Goal: Information Seeking & Learning: Find contact information

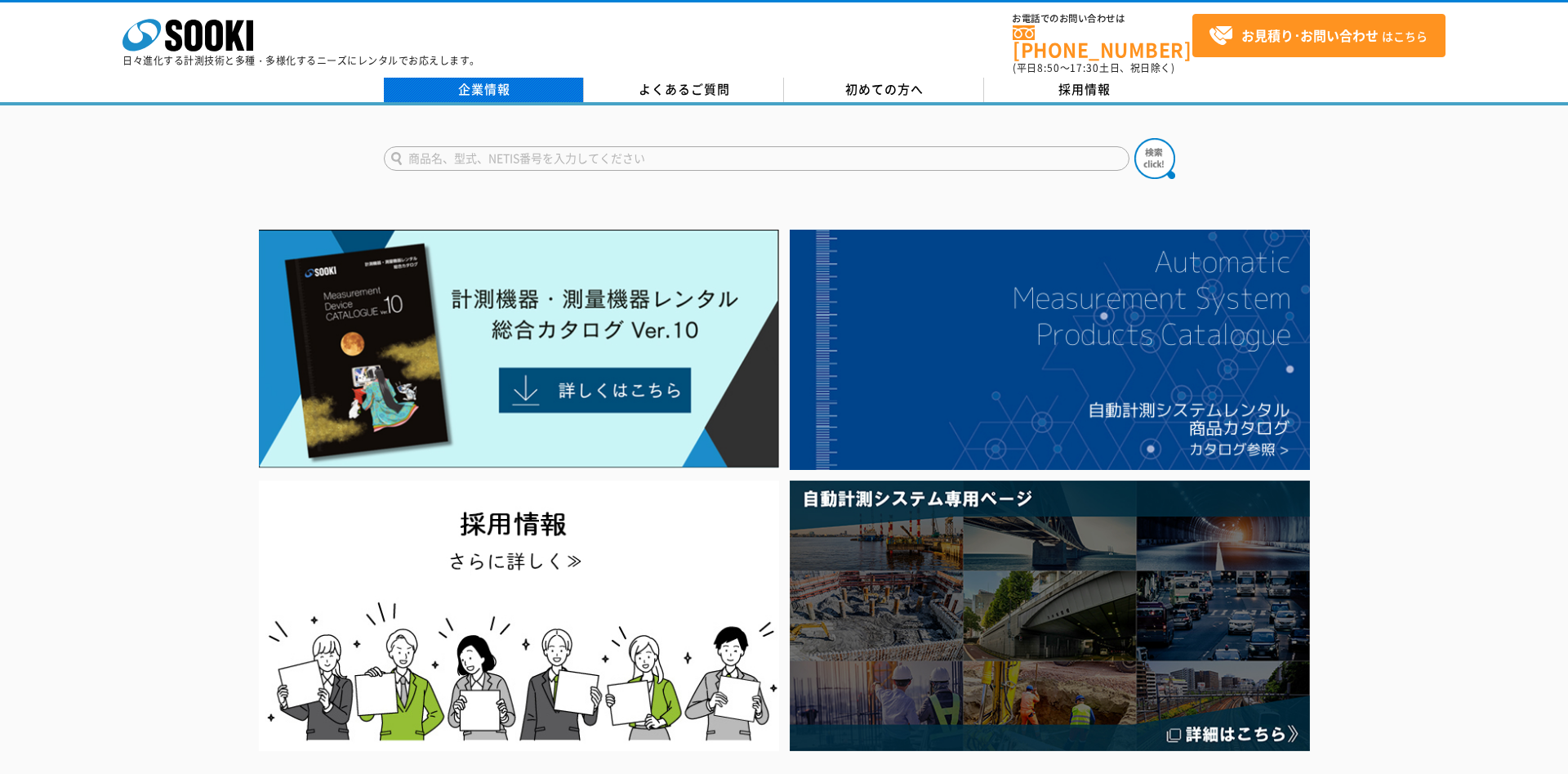
click at [458, 80] on link "企業情報" at bounding box center [484, 89] width 200 height 24
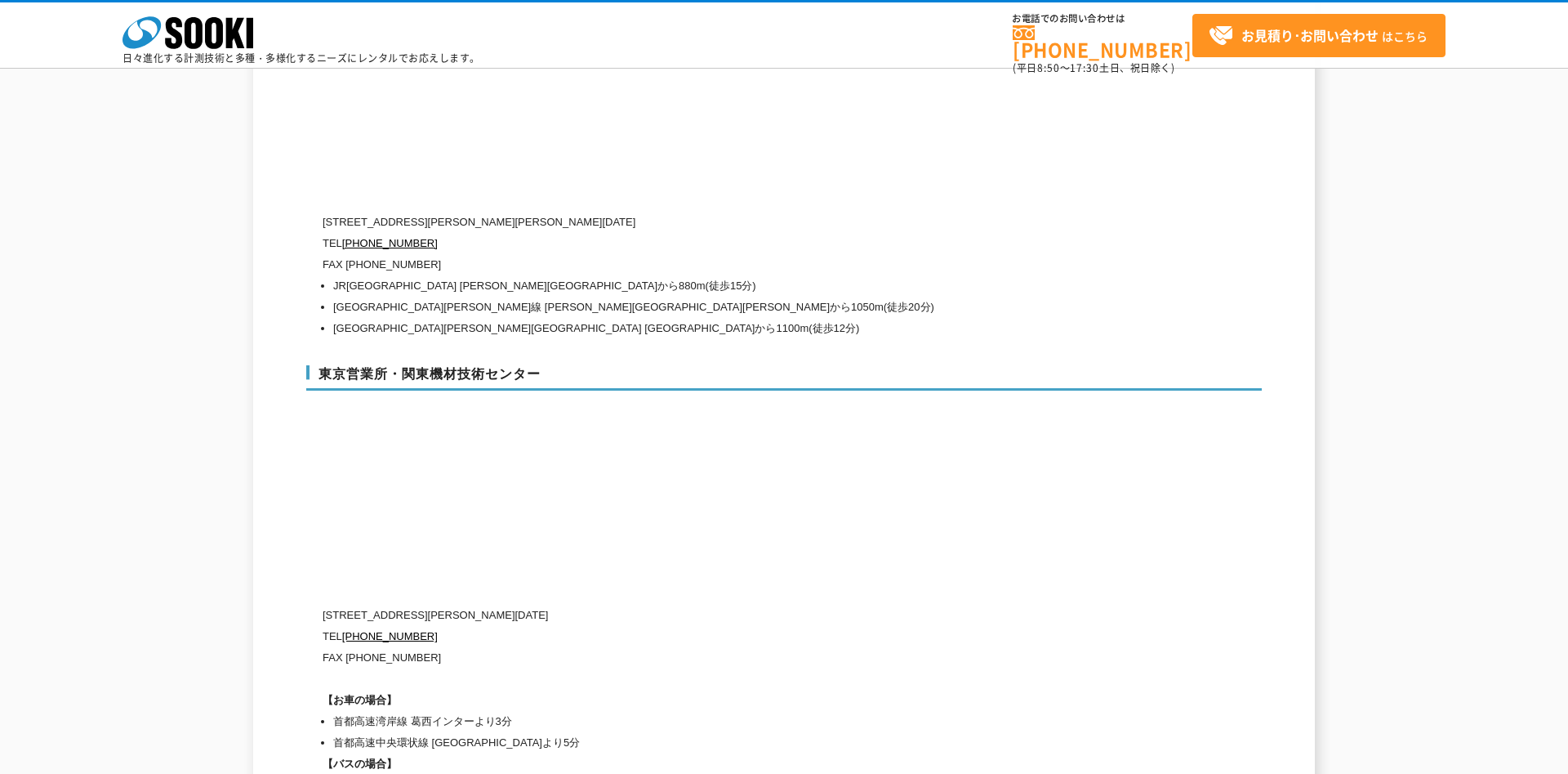
scroll to position [6706, 0]
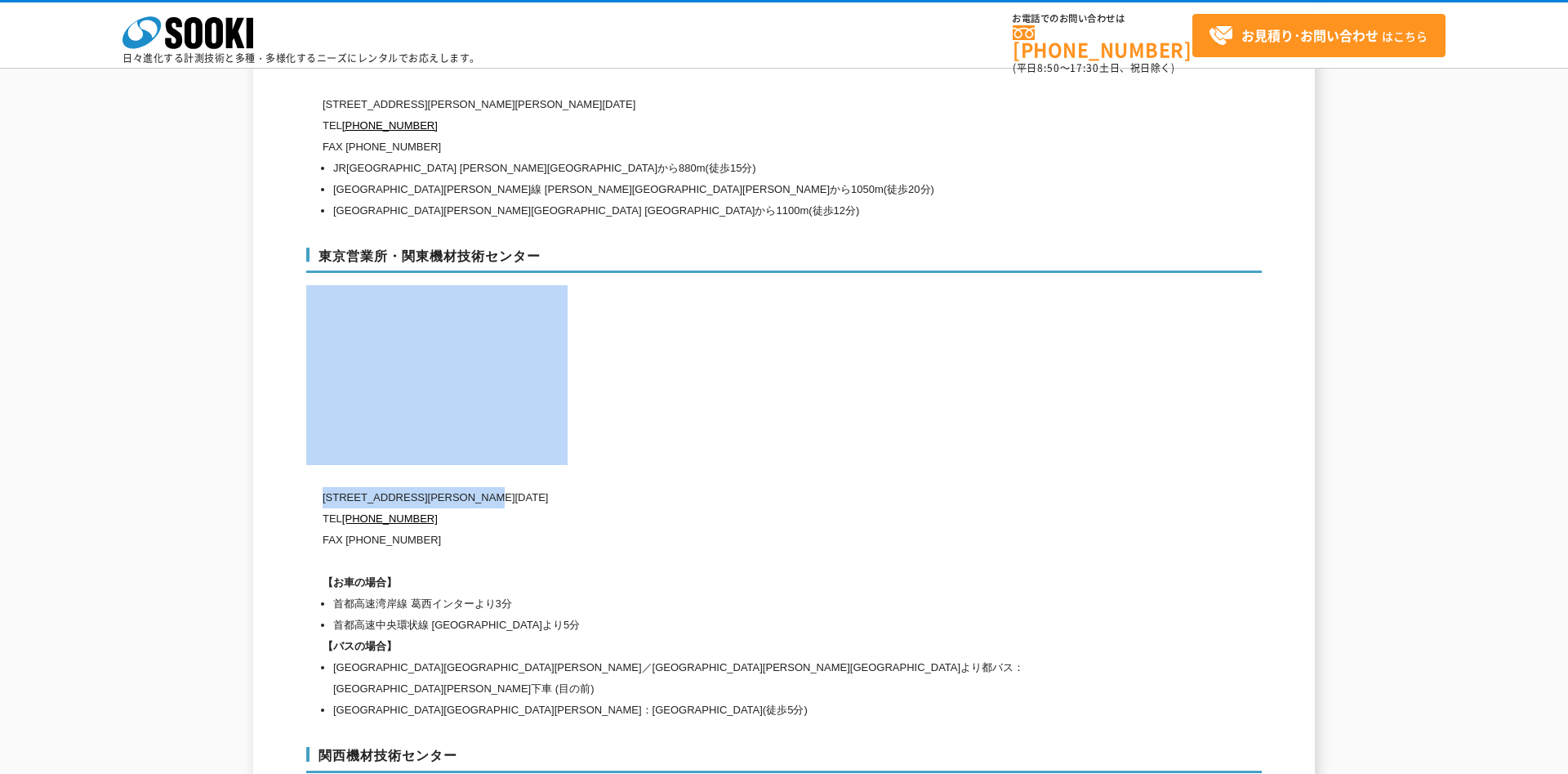
drag, startPoint x: 319, startPoint y: 465, endPoint x: 562, endPoint y: 463, distance: 243.0
click at [562, 463] on div "東京営業所・関東機材技術センター 〒134-0086 東京都江戸川区臨海町2-3-18 TEL 0120-856-991 FAX (03)5117-3521 …" at bounding box center [784, 481] width 956 height 500
copy div "東京営業所・関東機材技術センター 〒134-0086 東京都江戸川区臨海町2-3-18"
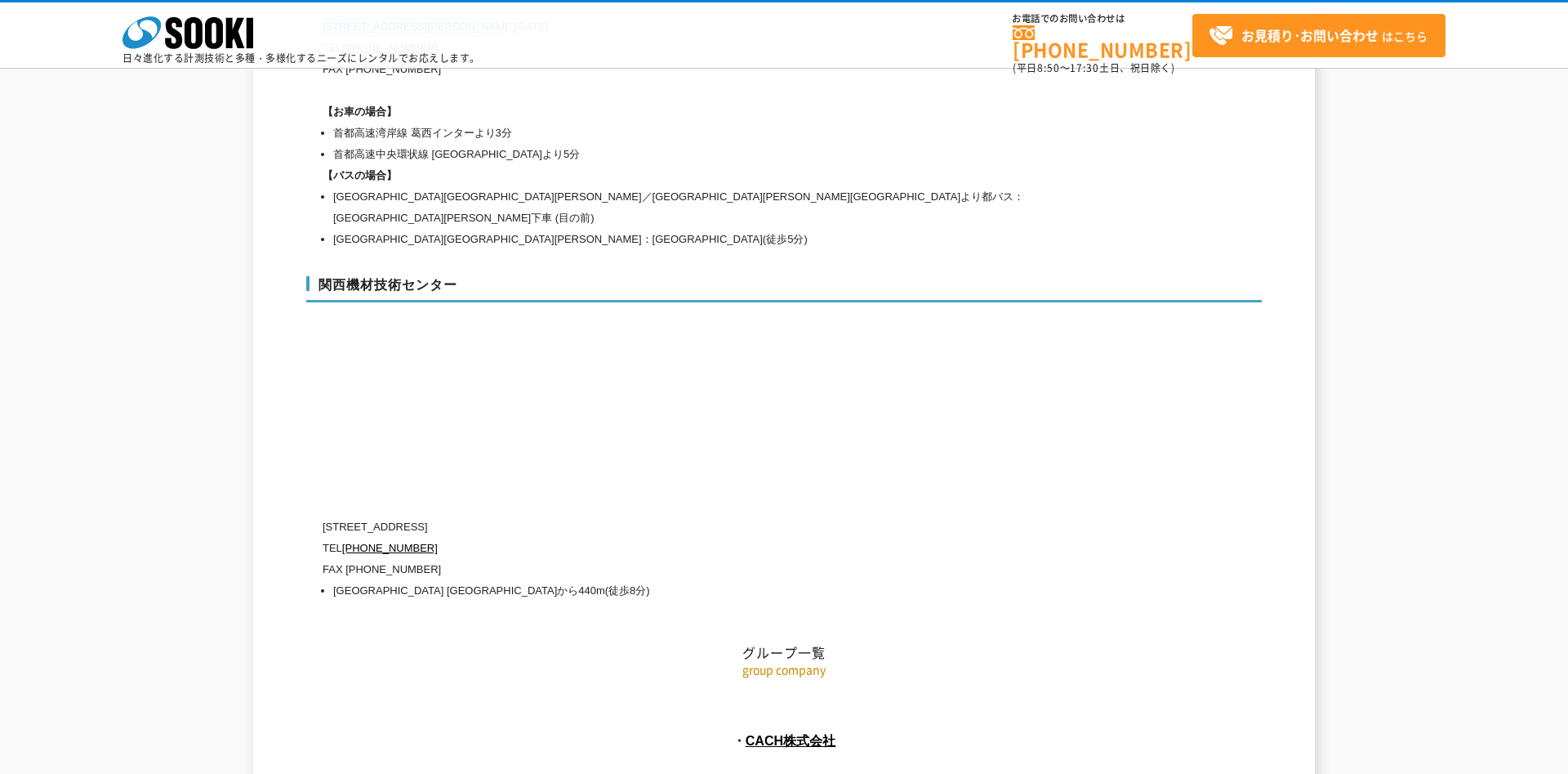
scroll to position [6824, 0]
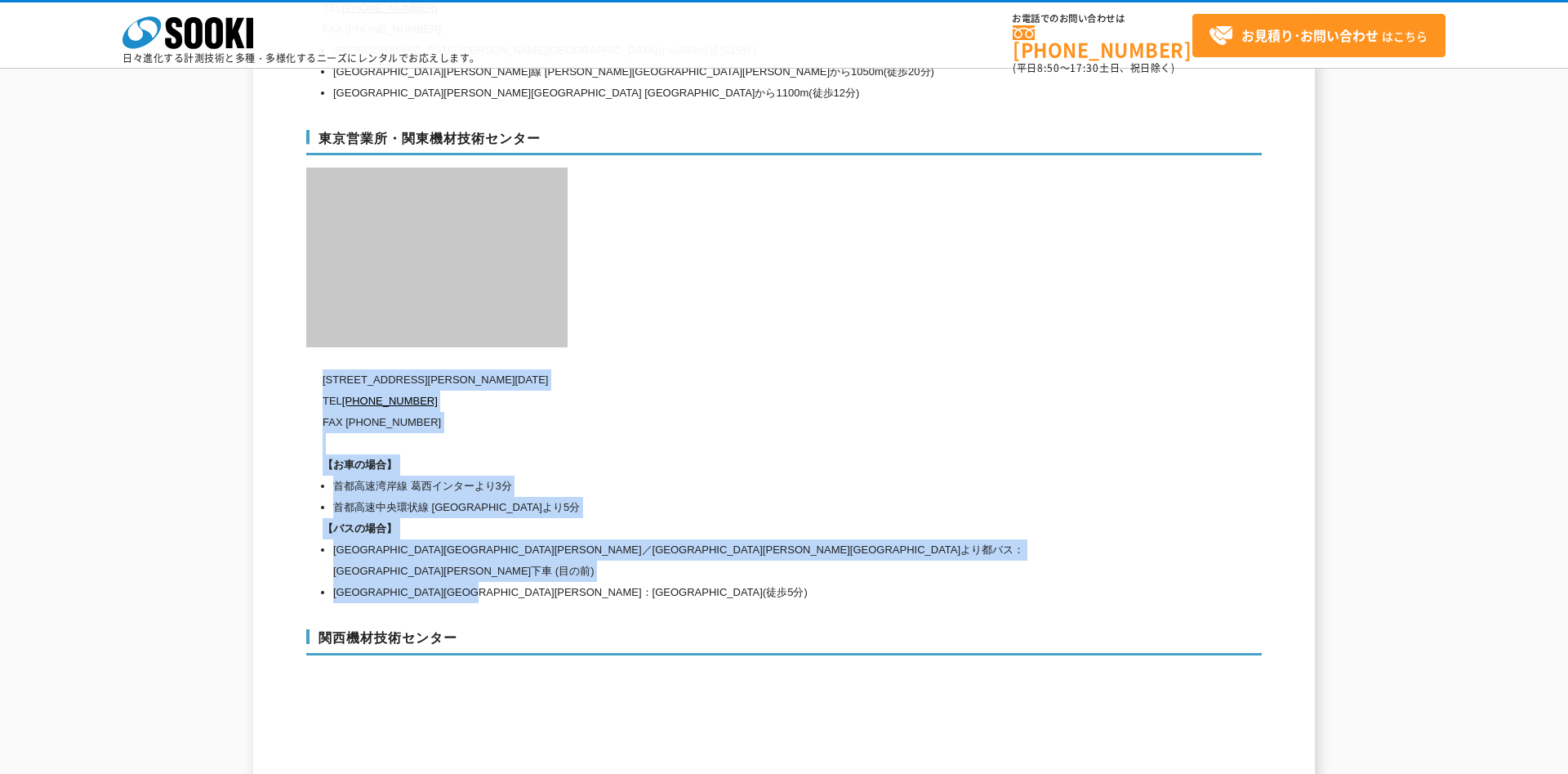
drag, startPoint x: 320, startPoint y: 516, endPoint x: 601, endPoint y: 552, distance: 283.3
click at [601, 552] on div "東京営業所・関東機材技術センター 〒134-0086 東京都江戸川区臨海町2-3-18 TEL 0120-856-991 FAX (03)5117-3521 …" at bounding box center [784, 364] width 956 height 500
click at [601, 581] on li "東西線西葛西駅：臨海町三丁目下車(徒歩5分)" at bounding box center [720, 592] width 774 height 21
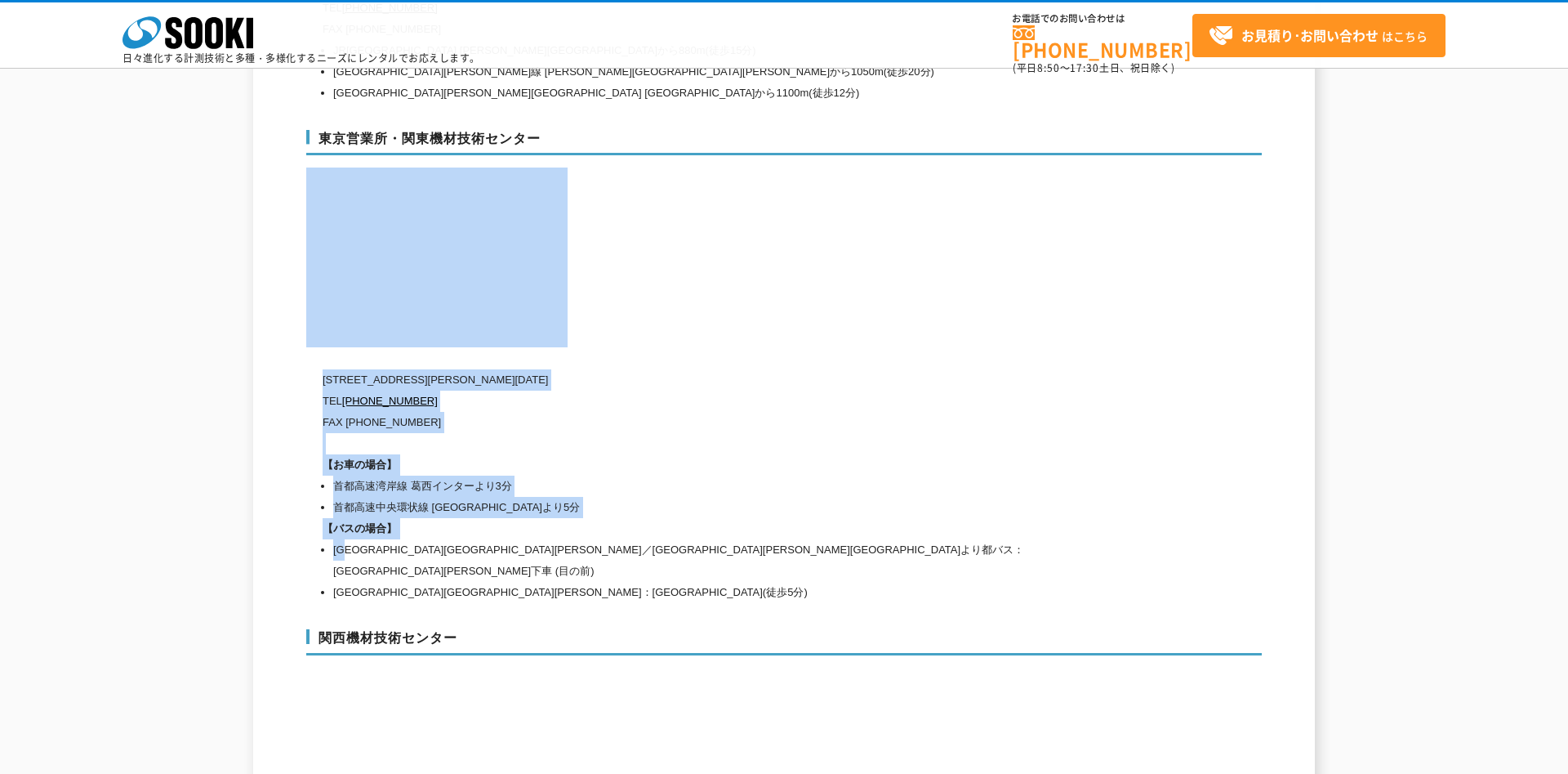
drag, startPoint x: 318, startPoint y: 520, endPoint x: 352, endPoint y: 524, distance: 34.2
click at [352, 524] on div "東京営業所・関東機材技術センター 〒134-0086 東京都江戸川区臨海町2-3-18 TEL 0120-856-991 FAX (03)5117-3521 …" at bounding box center [784, 364] width 956 height 500
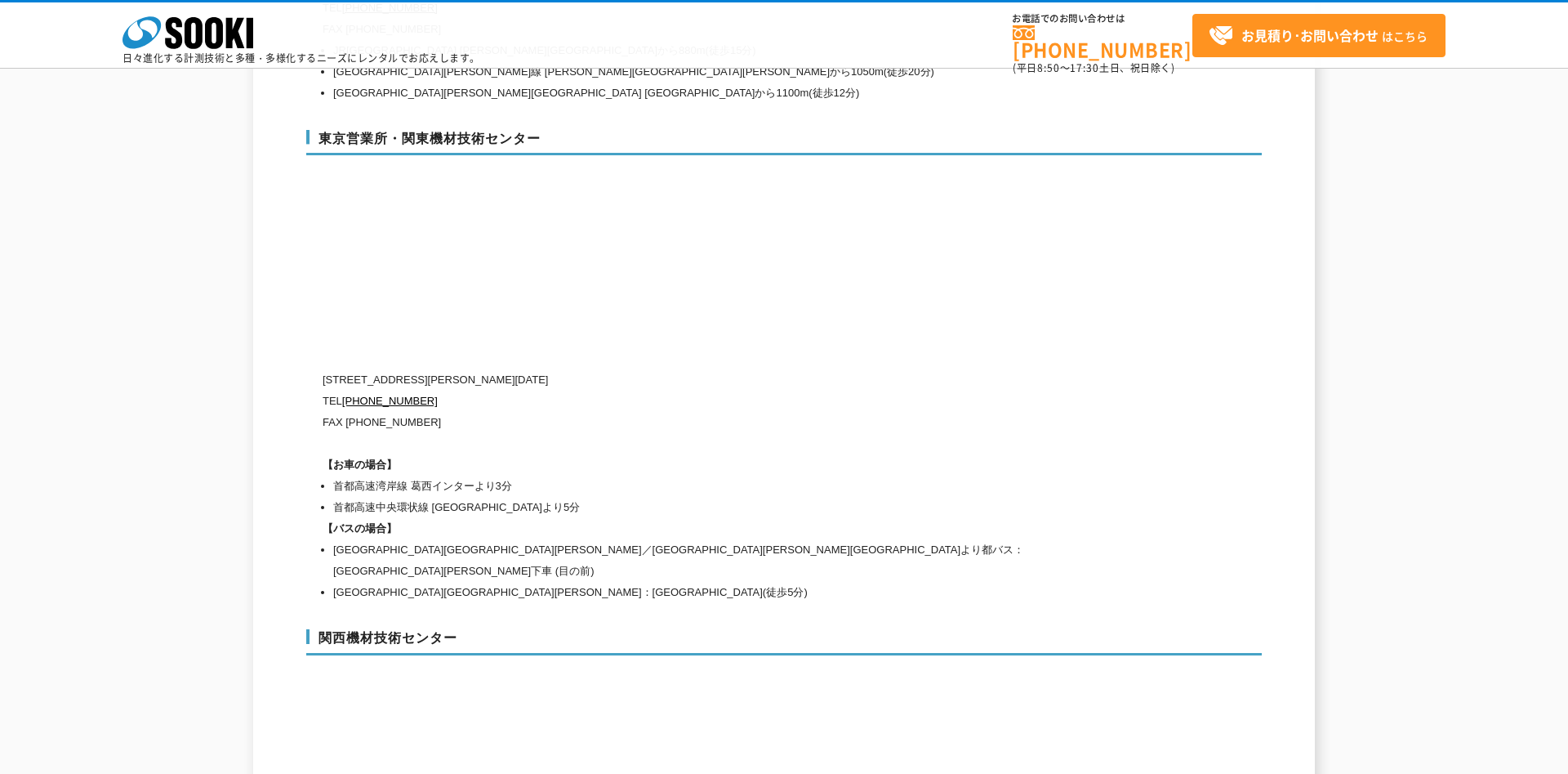
click at [362, 540] on li "東西線西葛西駅／京葉線葛西臨海公園駅より都バス：中央卸売市場葛西市場前下車 (目の前)" at bounding box center [720, 561] width 774 height 43
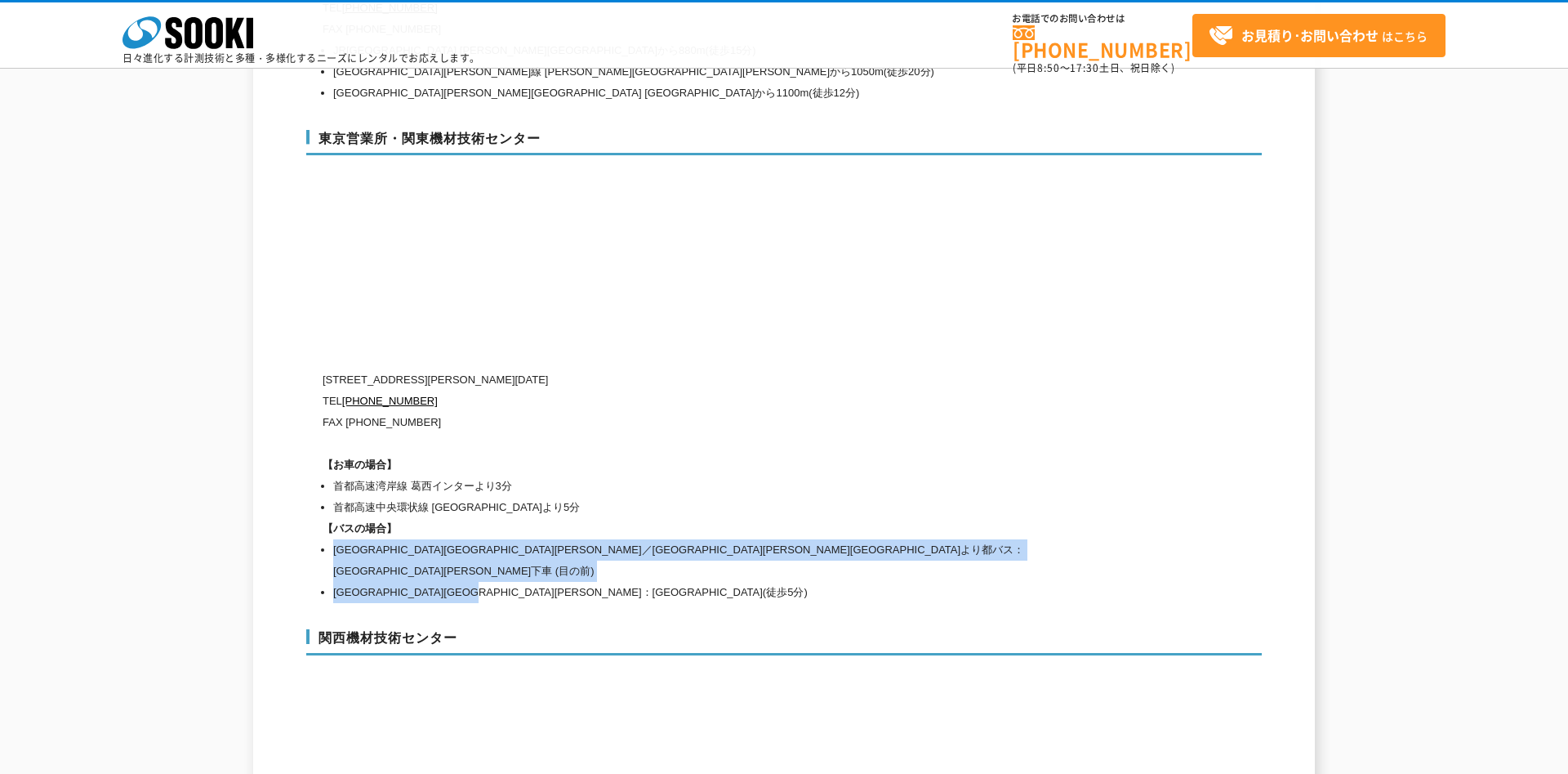
drag, startPoint x: 323, startPoint y: 519, endPoint x: 554, endPoint y: 548, distance: 232.8
click at [554, 548] on ul "東西線西葛西駅／京葉線葛西臨海公園駅より都バス：中央卸売市場葛西市場前下車 (目の前) 東西線西葛西駅：臨海町三丁目下車(徒歩5分)" at bounding box center [714, 572] width 784 height 64
copy ul "東西線西葛西駅／京葉線葛西臨海公園駅より都バス：中央卸売市場葛西市場前下車 (目の前) 東西線西葛西駅：臨海町三丁目下車(徒歩5分)"
